Goal: Task Accomplishment & Management: Manage account settings

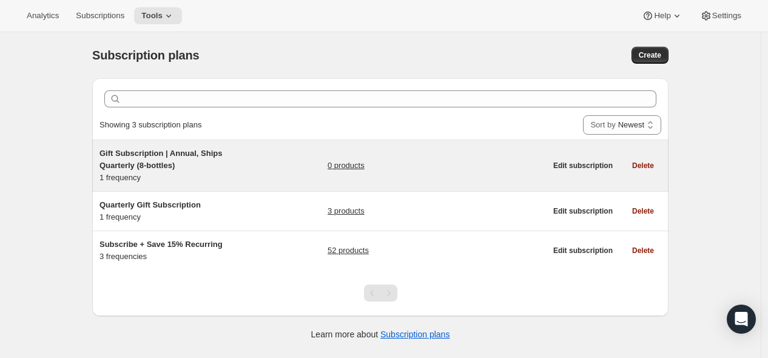
scroll to position [32, 0]
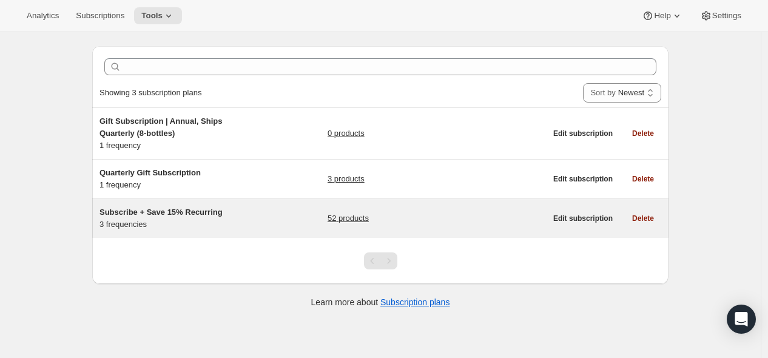
click at [240, 209] on h5 "Subscribe + Save 15% Recurring" at bounding box center [175, 212] width 152 height 12
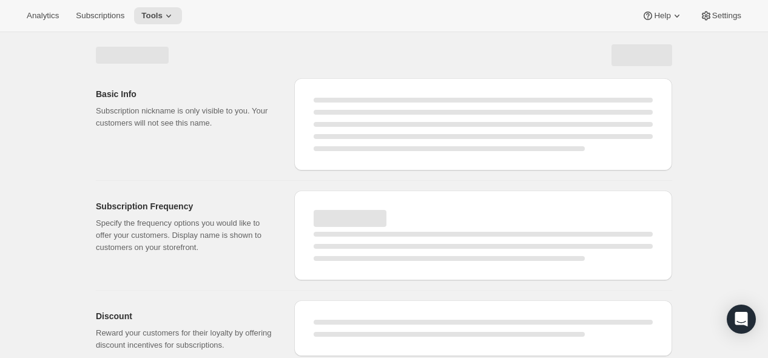
select select "WEEK"
select select "MONTH"
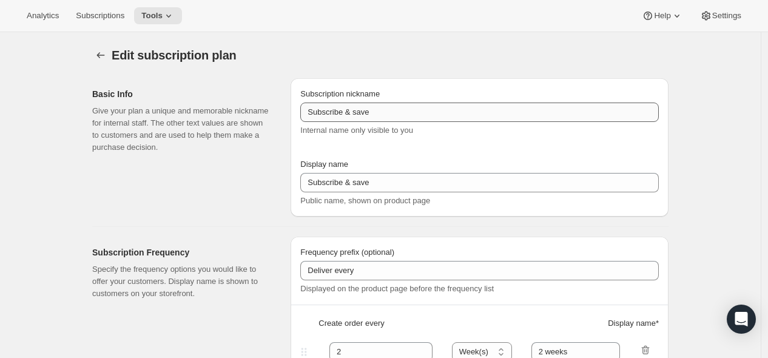
type input "Subscribe + Save 15% Recurring"
type input "Subscribe + Save 15%"
type input "Deliver Every"
type input "1"
select select "MONTH"
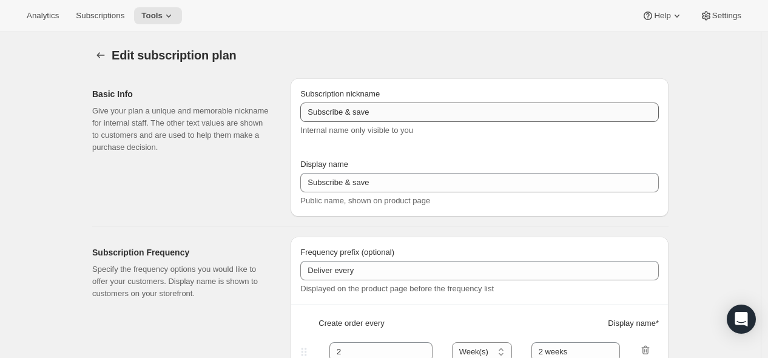
type input "1 month"
type input "2"
type input "2 months"
type input "15"
type input "No obligation. Modify or cancel your subscription anytime."
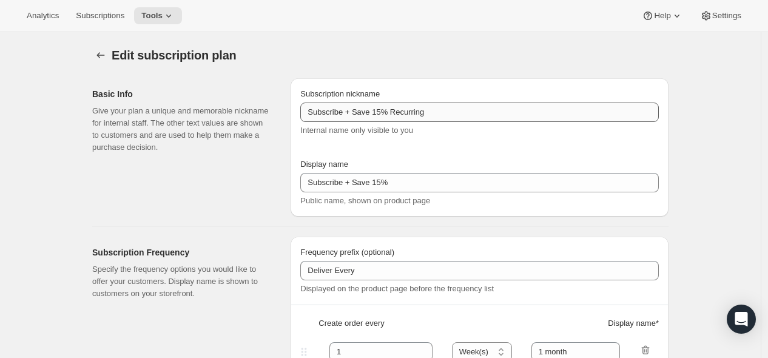
select select "MONTH"
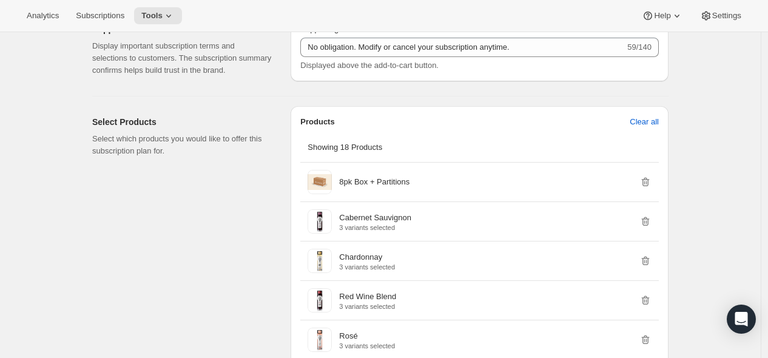
scroll to position [741, 0]
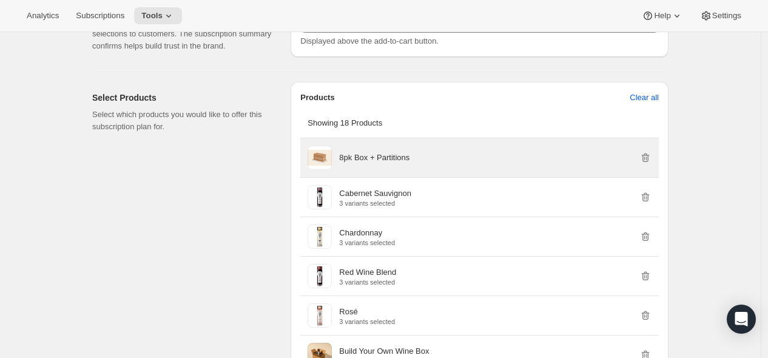
click at [329, 152] on span at bounding box center [320, 158] width 24 height 24
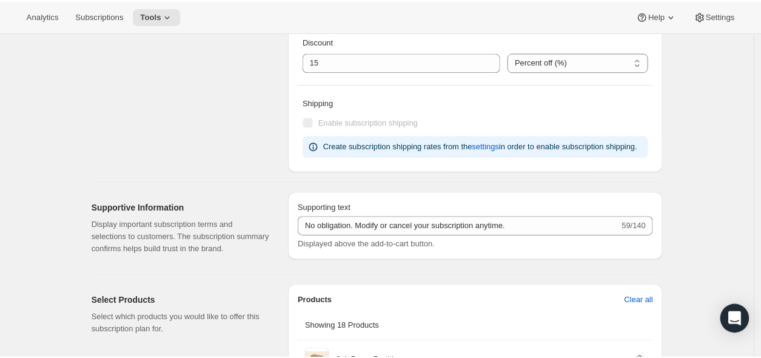
scroll to position [0, 0]
